Goal: Information Seeking & Learning: Learn about a topic

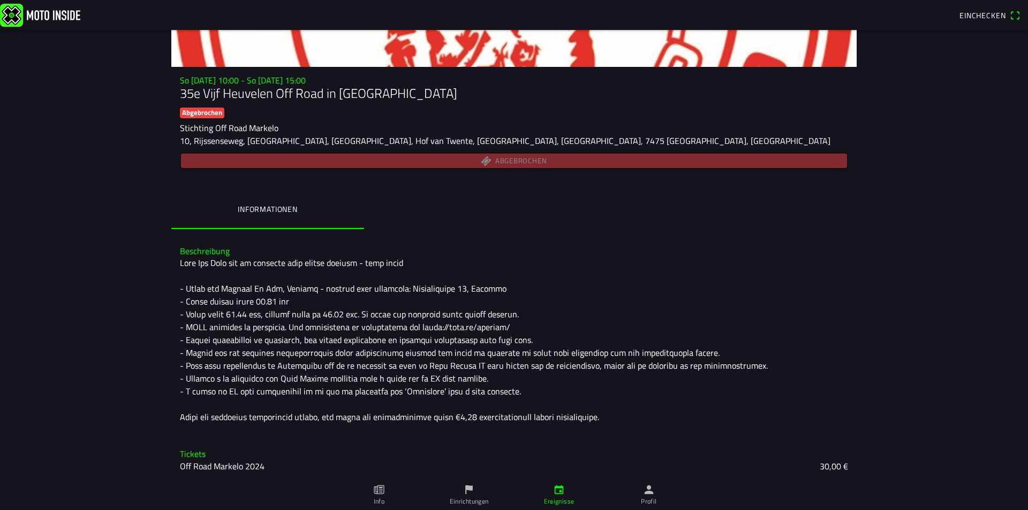
scroll to position [117, 0]
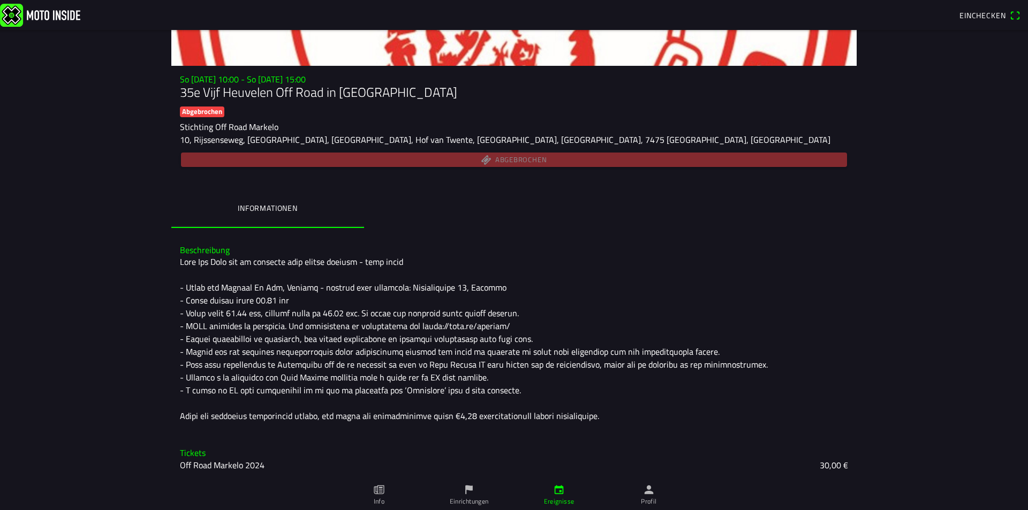
click at [0, 0] on slot "Off Road Markelo 2024" at bounding box center [0, 0] width 0 height 0
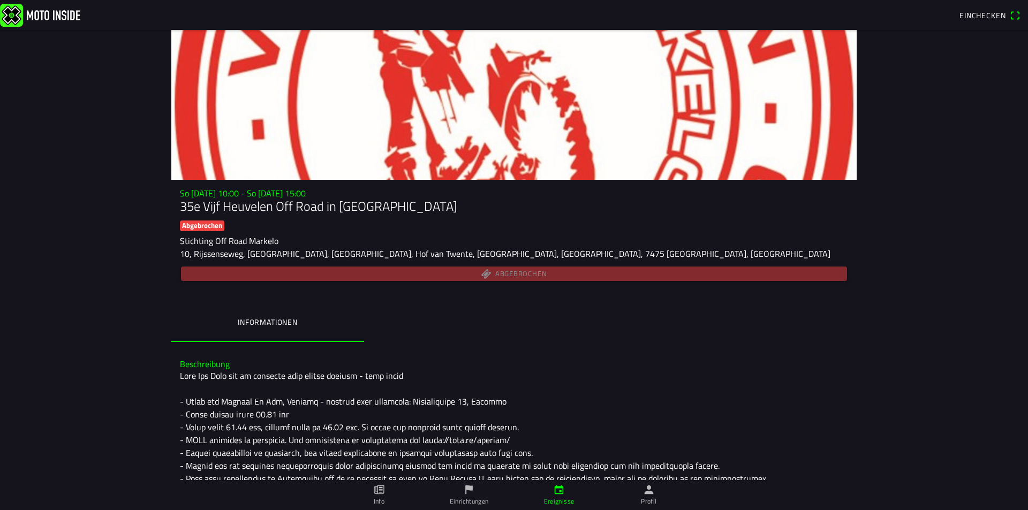
scroll to position [0, 0]
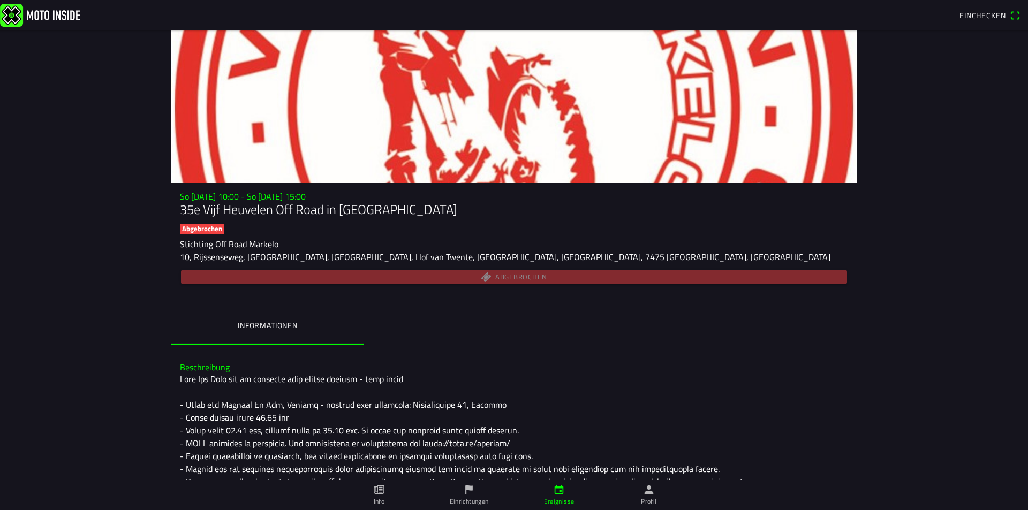
click at [725, 335] on ion-segment "Informationen" at bounding box center [513, 326] width 685 height 37
